Goal: Share content

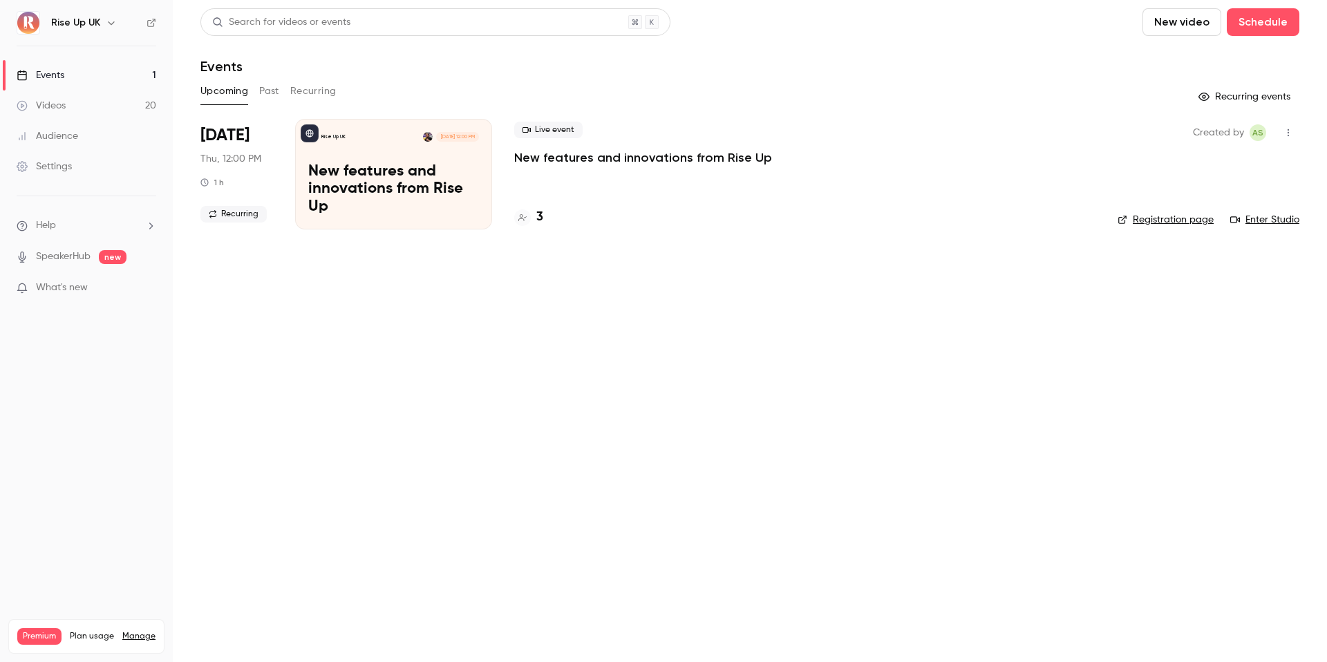
click at [111, 109] on link "Videos 20" at bounding box center [86, 106] width 173 height 30
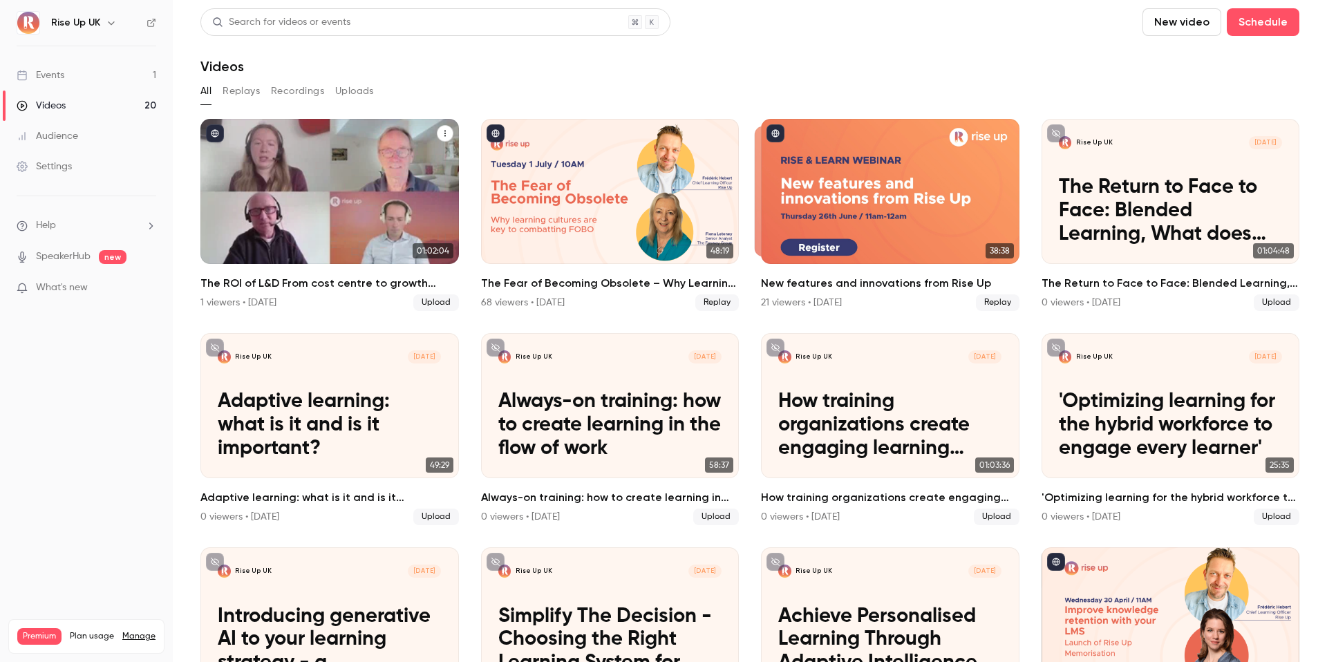
click at [337, 193] on p "The ROI of L&D From cost centre to growth engine" at bounding box center [329, 211] width 223 height 70
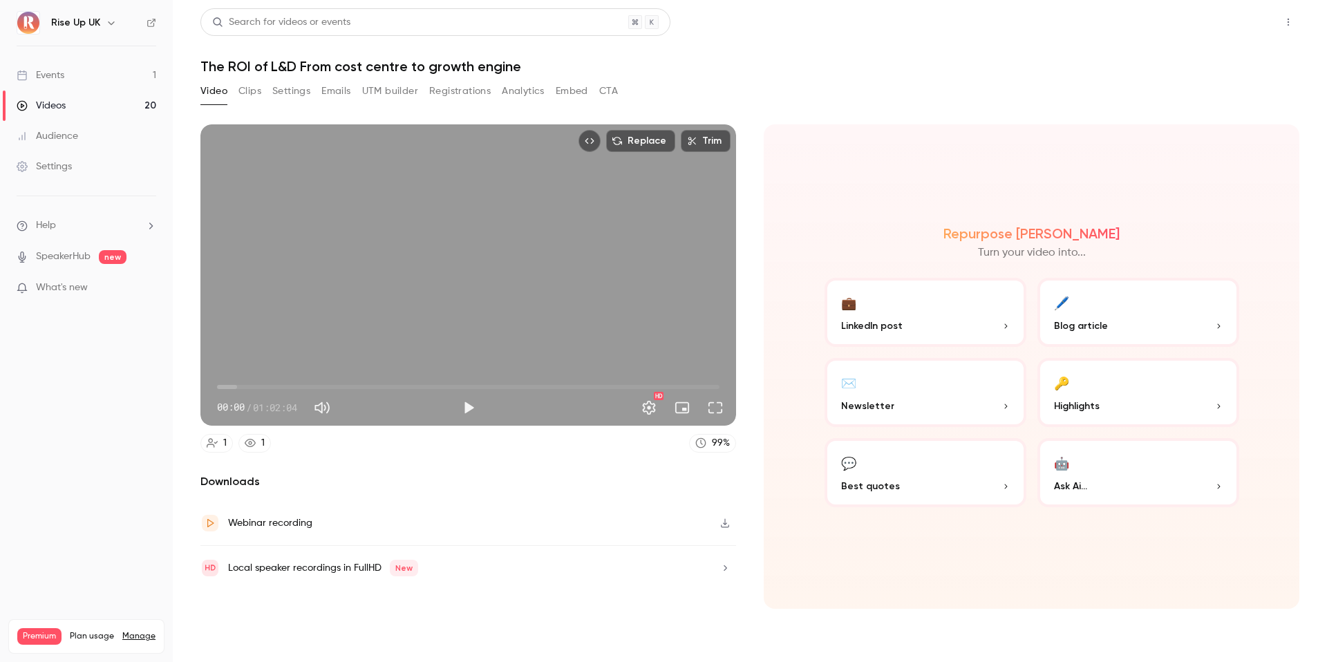
click at [1230, 26] on button "Share" at bounding box center [1239, 22] width 55 height 28
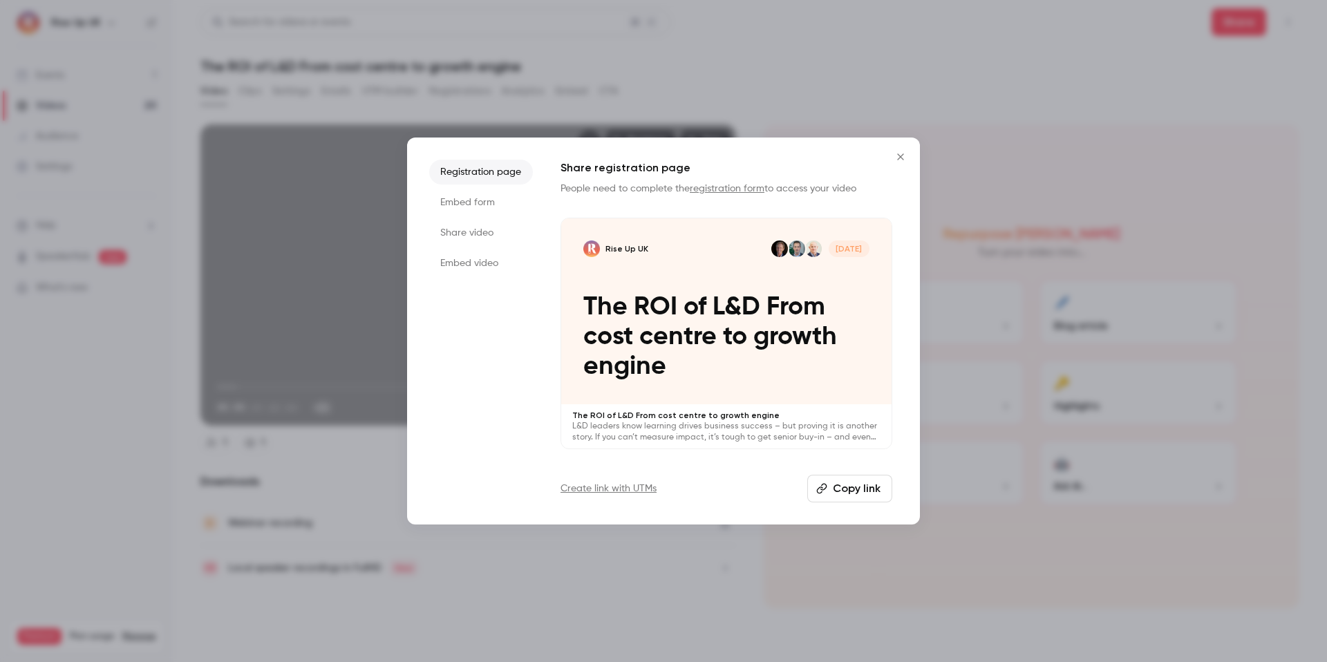
click at [469, 225] on li "Share video" at bounding box center [481, 232] width 104 height 25
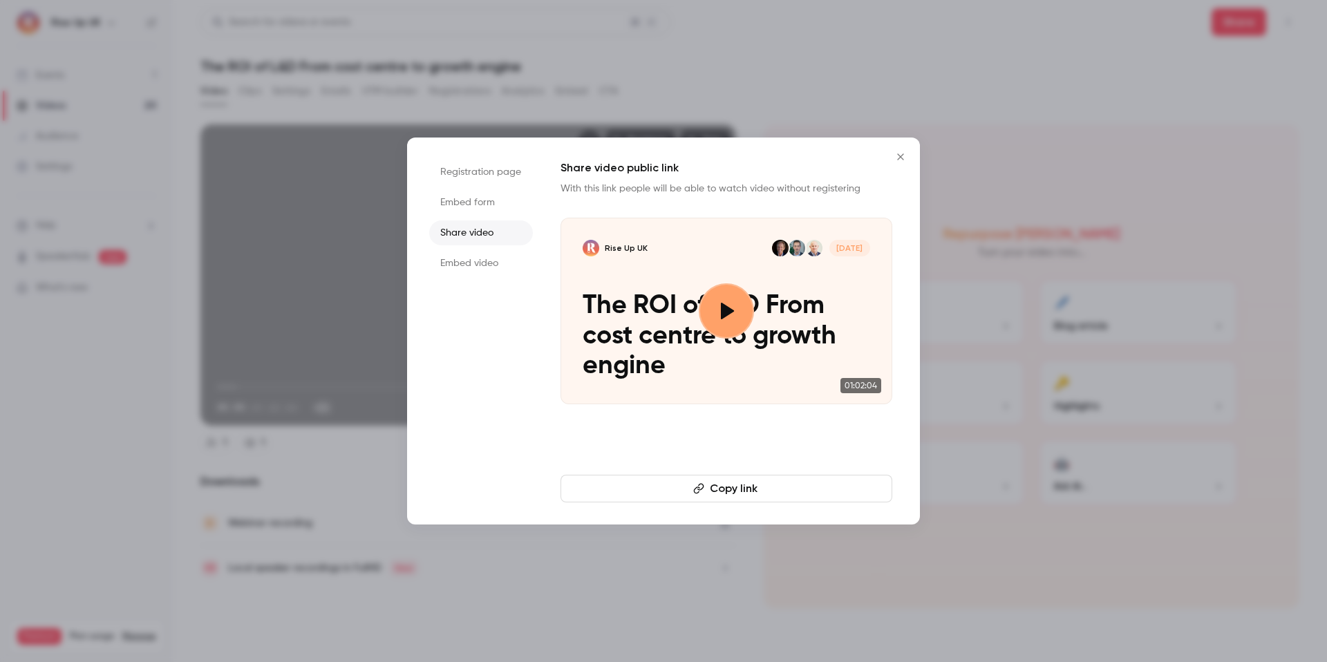
click at [757, 494] on button "Copy link" at bounding box center [727, 489] width 332 height 28
click at [288, 306] on div at bounding box center [663, 331] width 1327 height 662
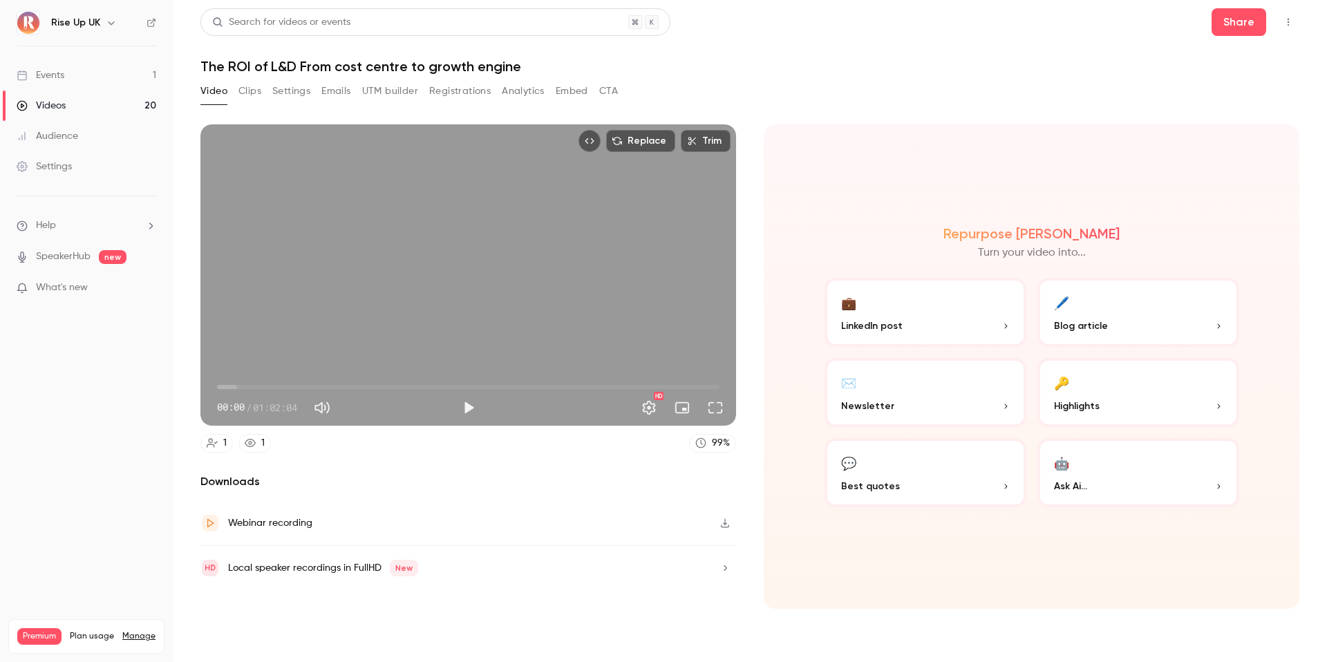
click at [91, 9] on nav "Rise Up UK Events 1 Videos 20 Audience Settings Help SpeakerHub new What's new …" at bounding box center [86, 331] width 173 height 662
click at [102, 15] on div "Rise Up UK" at bounding box center [93, 23] width 84 height 17
click at [106, 19] on icon "button" at bounding box center [111, 22] width 11 height 11
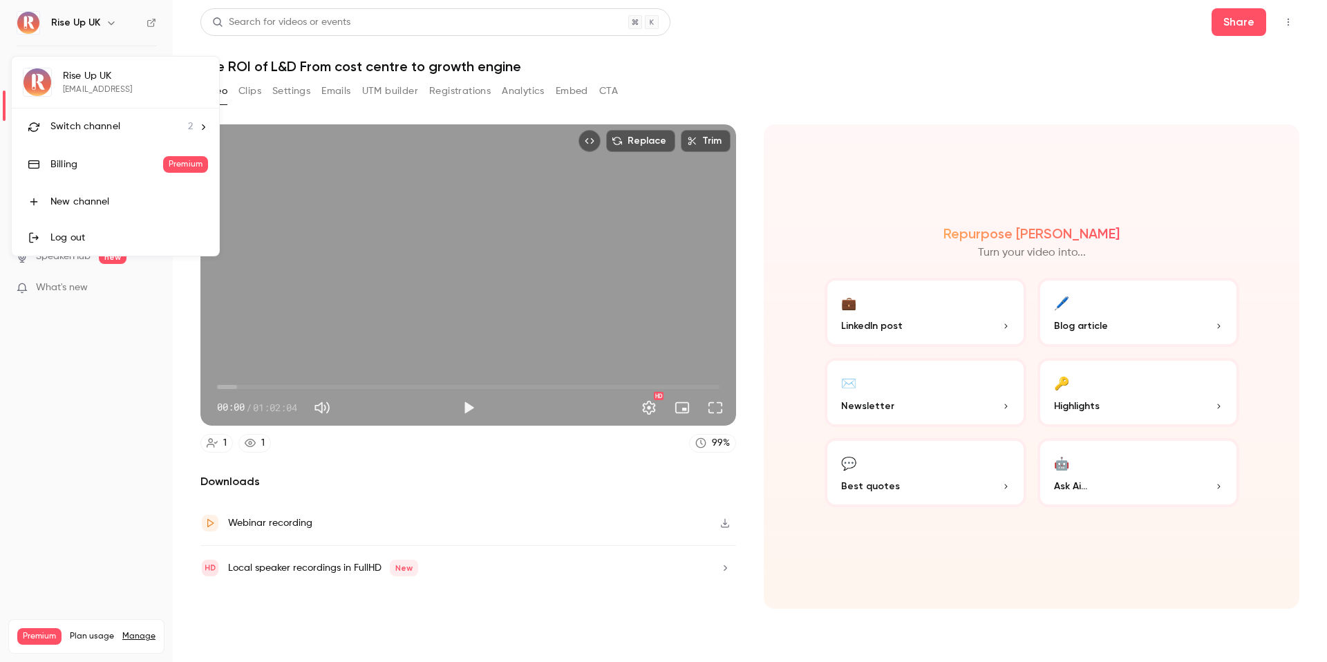
click at [115, 124] on span "Switch channel" at bounding box center [85, 127] width 70 height 15
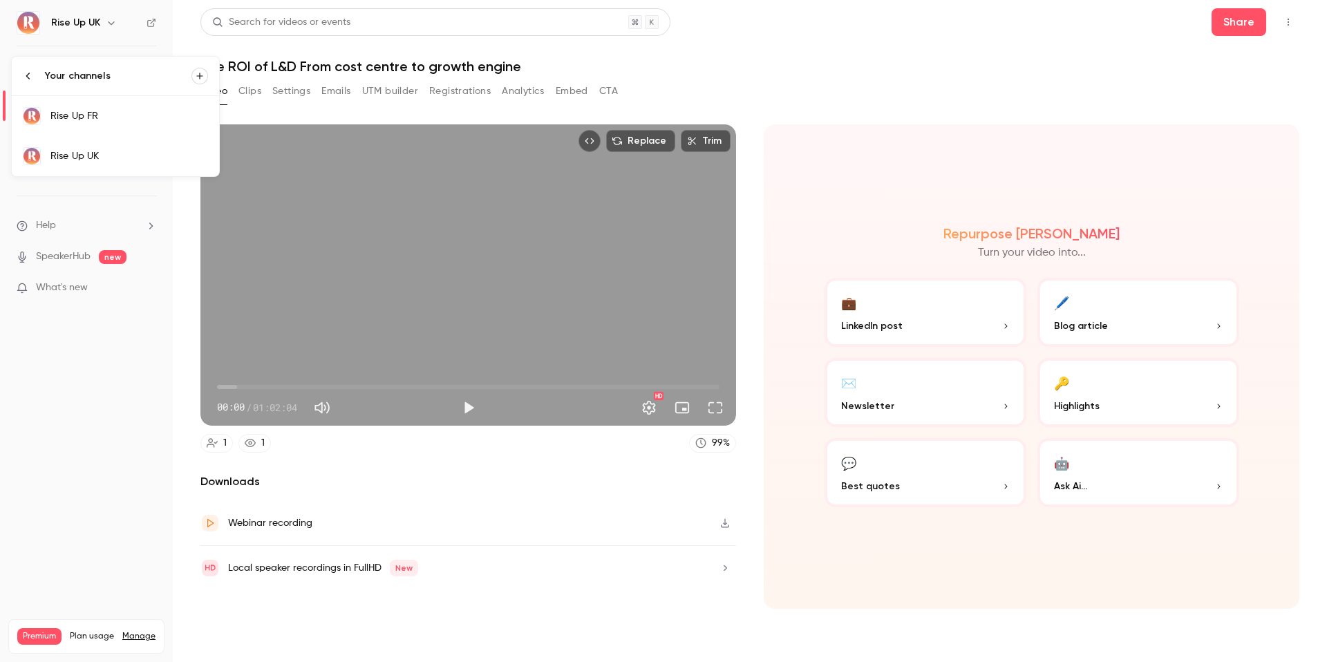
click at [115, 111] on div "Rise Up FR" at bounding box center [129, 116] width 158 height 14
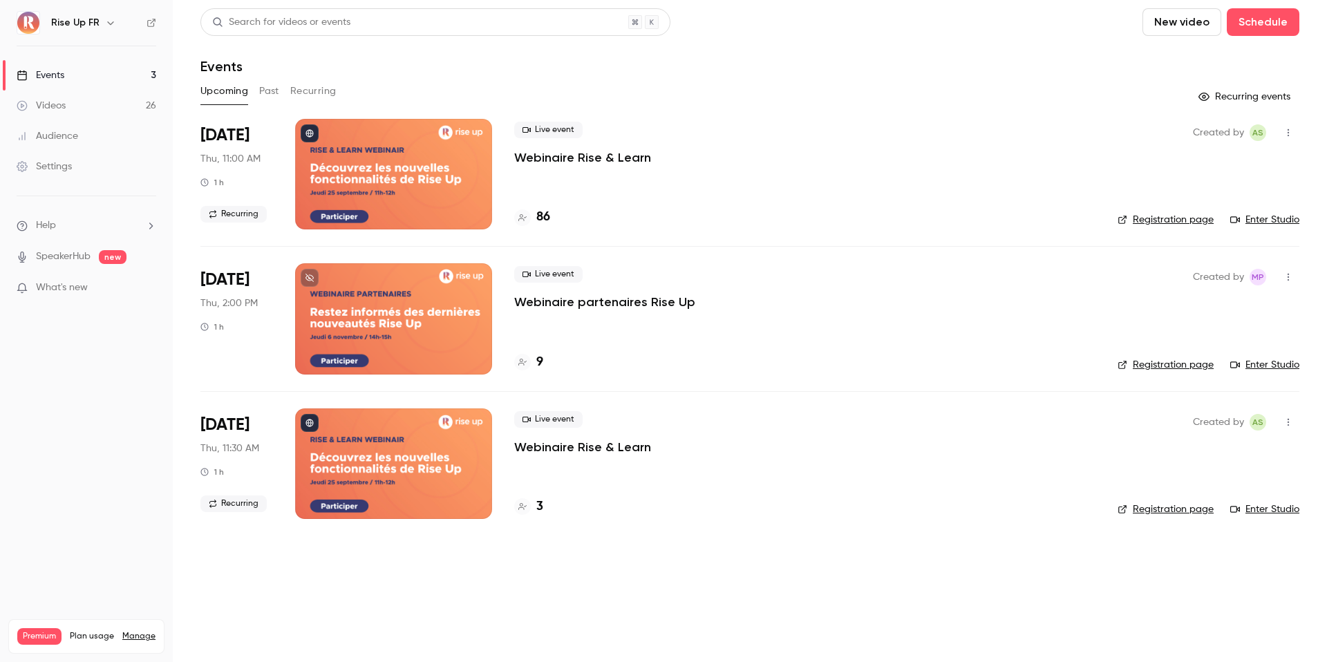
click at [894, 142] on div "Live event Webinaire Rise & Learn" at bounding box center [804, 144] width 581 height 44
click at [1152, 223] on link "Registration page" at bounding box center [1166, 220] width 96 height 14
click at [116, 18] on button "button" at bounding box center [110, 23] width 17 height 17
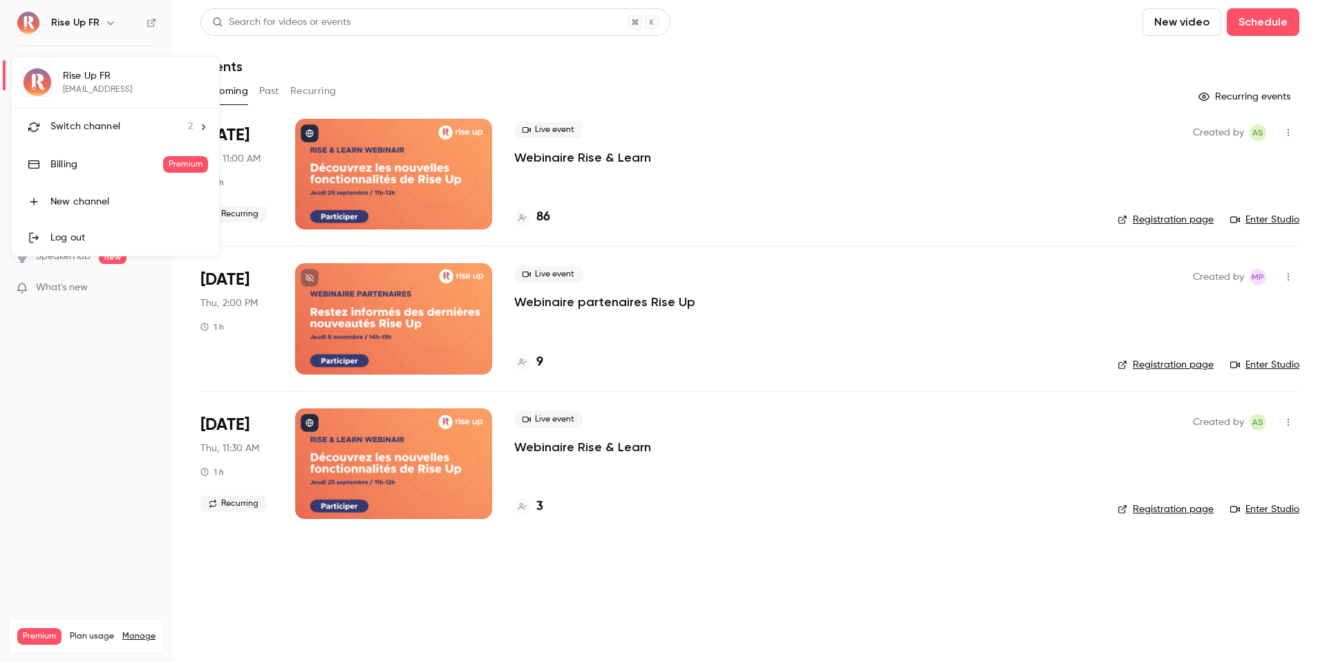
click at [106, 90] on div "Rise Up FR [PERSON_NAME][EMAIL_ADDRESS] Switch channel 2 Billing Premium New ch…" at bounding box center [115, 156] width 207 height 199
click at [106, 124] on span "Switch channel" at bounding box center [85, 127] width 70 height 15
click at [115, 158] on div "Rise Up UK" at bounding box center [129, 156] width 158 height 14
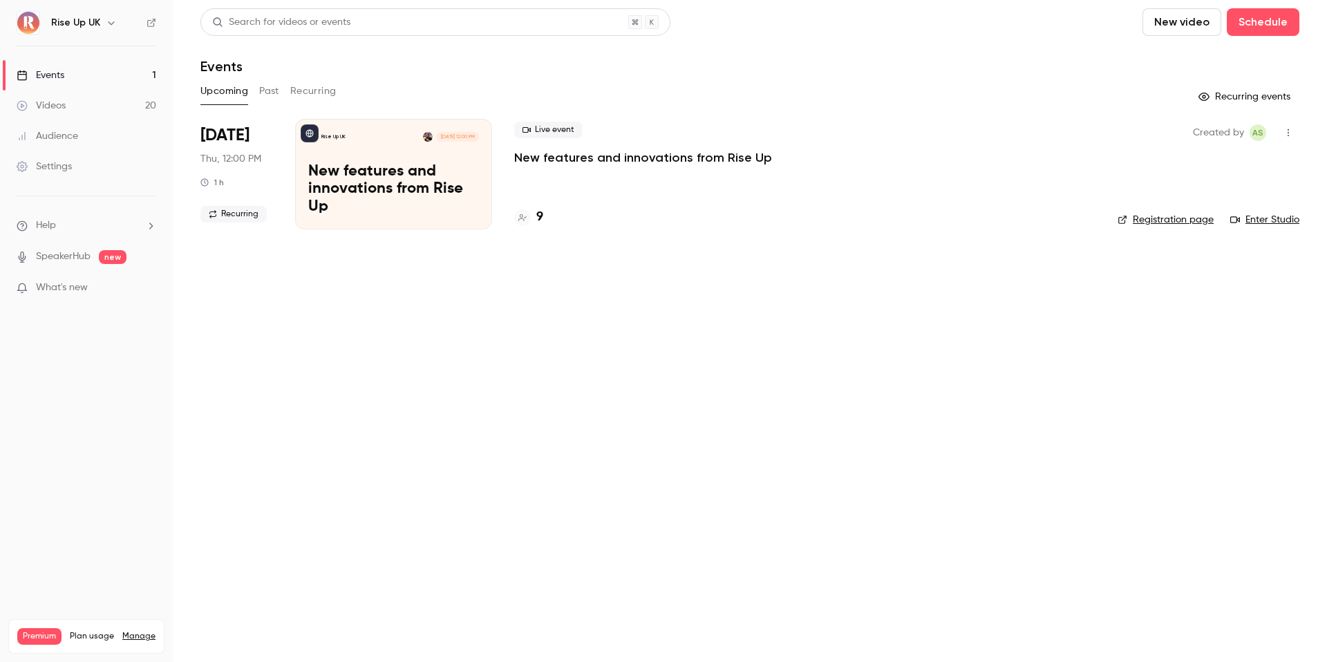
click at [1200, 214] on link "Registration page" at bounding box center [1166, 220] width 96 height 14
